Goal: Use online tool/utility: Utilize a website feature to perform a specific function

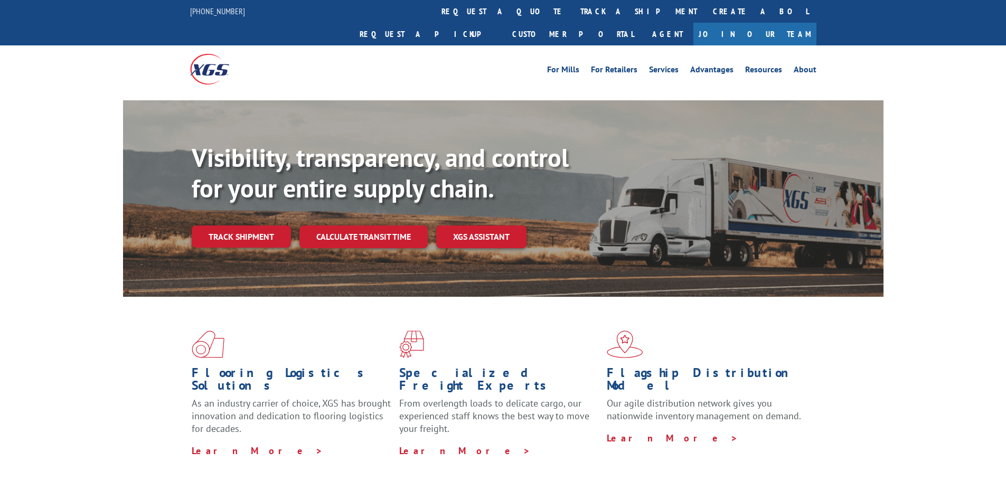
click at [375, 225] on div "Visibility, transparency, and control for your entire supply chain. Track shipm…" at bounding box center [537, 216] width 691 height 147
click at [378, 225] on link "Calculate transit time" at bounding box center [363, 236] width 128 height 23
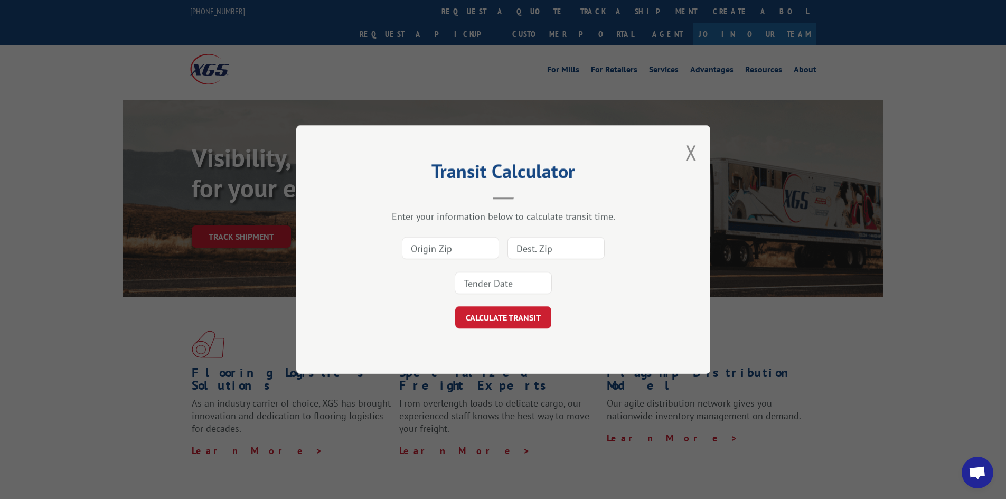
click at [460, 252] on input at bounding box center [450, 248] width 97 height 22
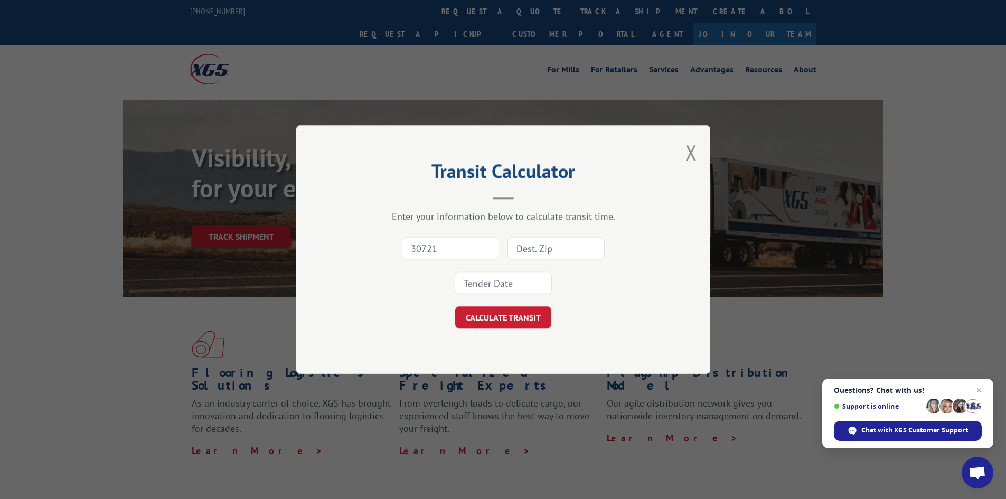
type input "30721"
paste input "90670"
type input "90670"
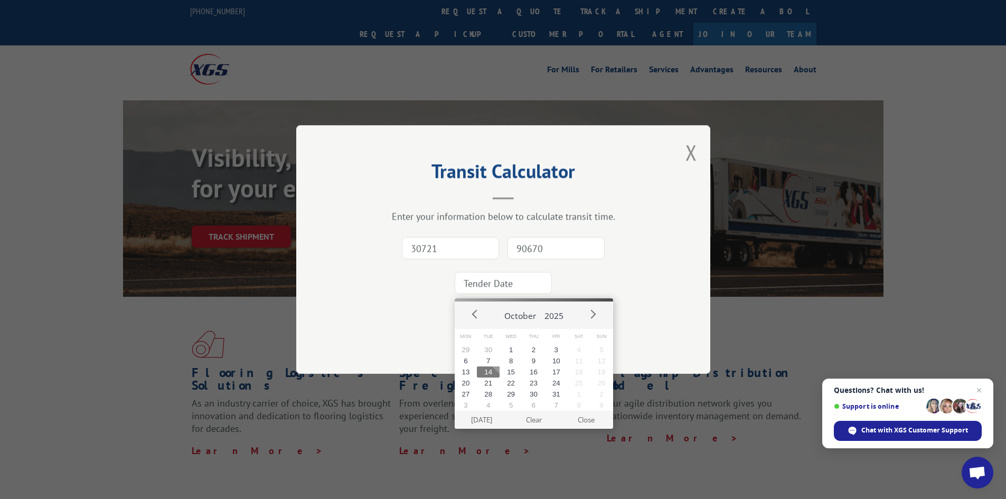
click at [489, 290] on input at bounding box center [502, 283] width 97 height 22
click at [507, 371] on button "15" at bounding box center [510, 371] width 23 height 11
type input "[DATE]"
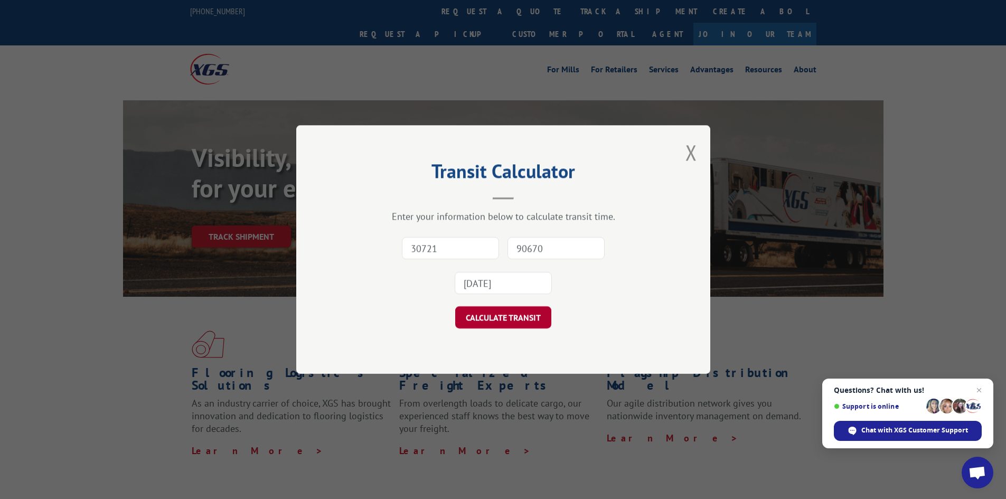
click at [510, 315] on button "CALCULATE TRANSIT" at bounding box center [503, 317] width 96 height 22
